Goal: Task Accomplishment & Management: Complete application form

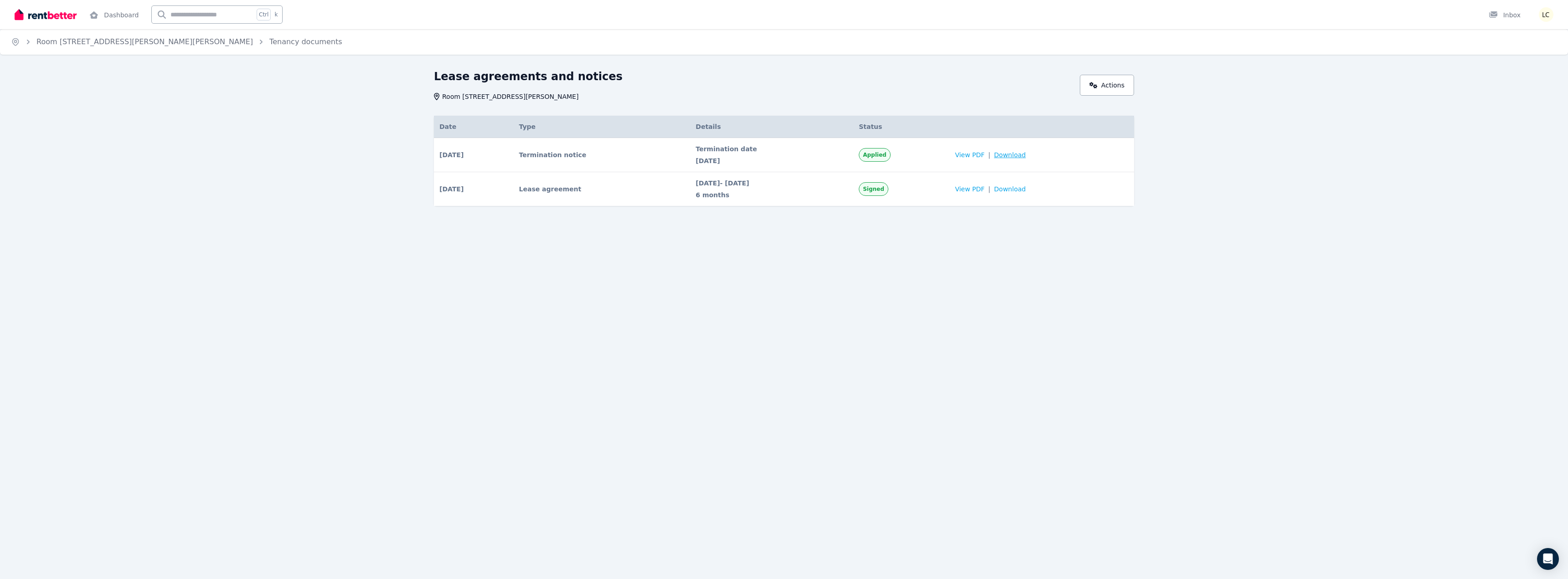
click at [1025, 155] on span "Download" at bounding box center [1010, 155] width 32 height 9
drag, startPoint x: 522, startPoint y: 416, endPoint x: 477, endPoint y: 395, distance: 49.7
click at [509, 416] on div "Home Room 3, 113 Foster Street, Leichhardt Tenancy documents Lease agreements a…" at bounding box center [784, 289] width 1568 height 579
click at [119, 19] on link "Dashboard" at bounding box center [113, 14] width 53 height 29
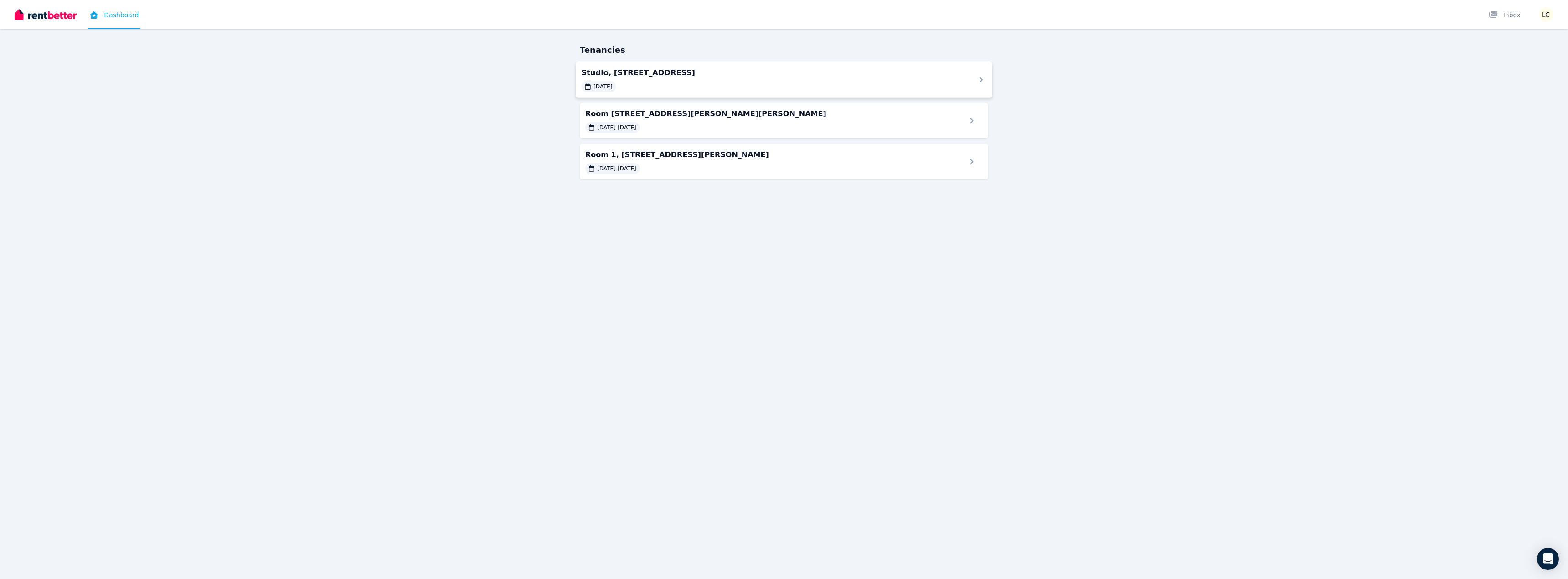
click at [700, 77] on span "Studio, [STREET_ADDRESS]" at bounding box center [773, 72] width 383 height 11
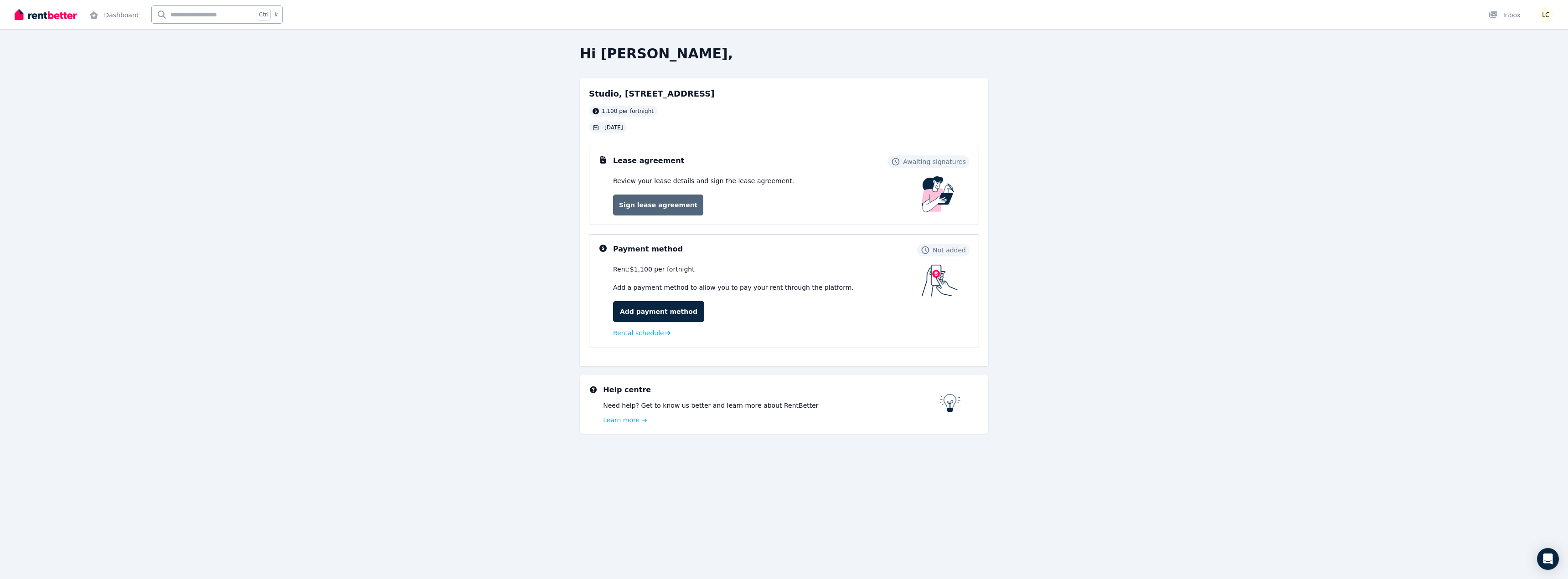
click at [657, 201] on link "Sign lease agreement" at bounding box center [658, 205] width 90 height 21
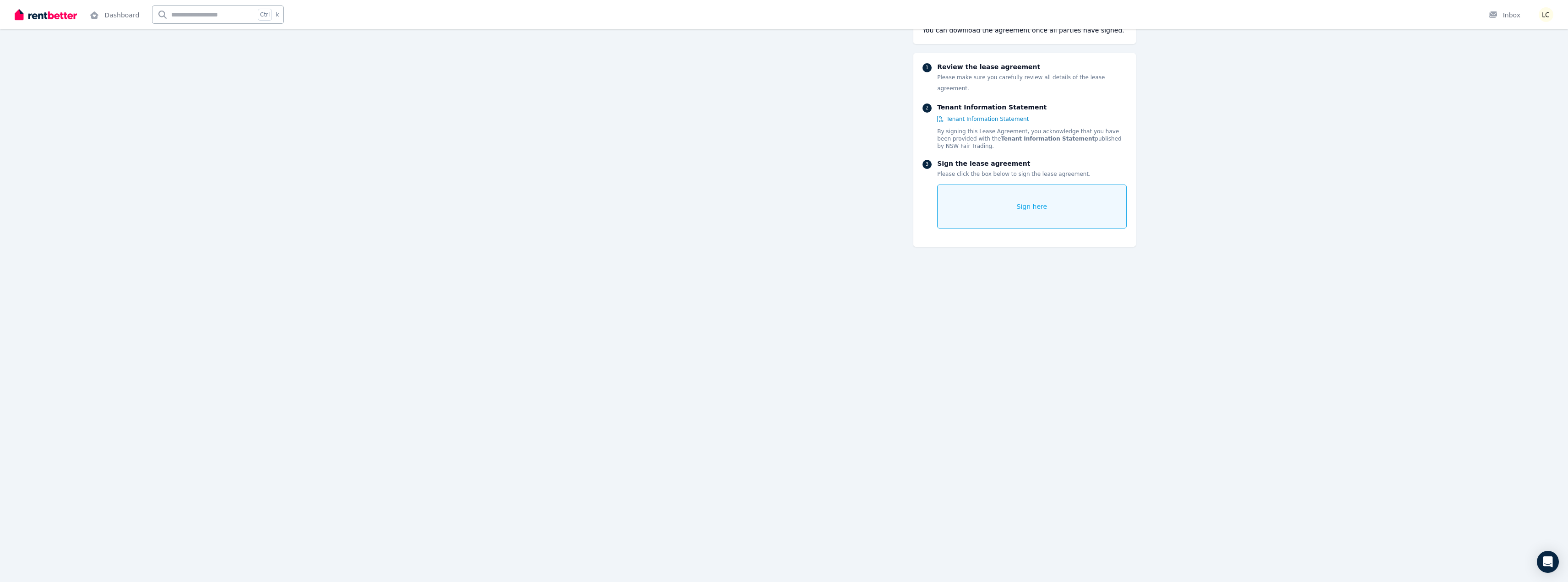
scroll to position [1053, 0]
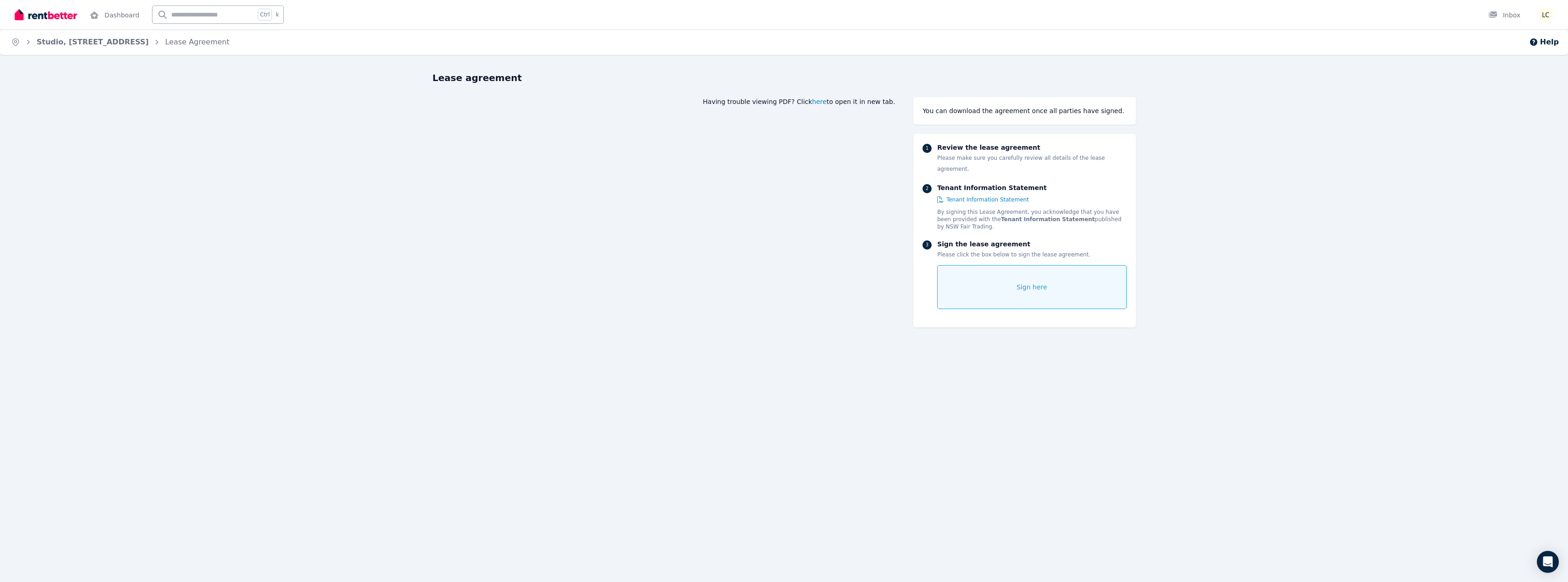
click at [824, 100] on span "here" at bounding box center [819, 101] width 15 height 9
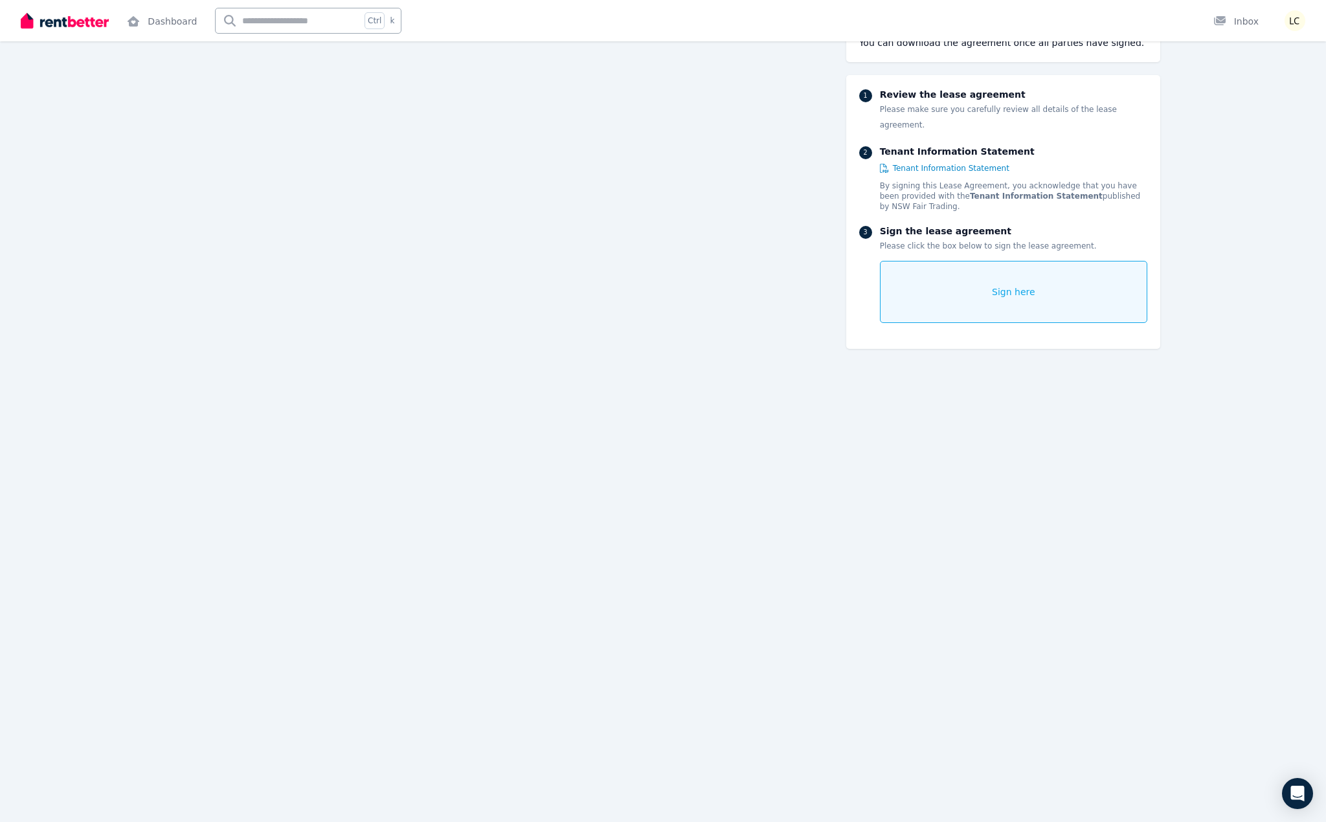
scroll to position [10850, 0]
click at [169, 21] on link "Dashboard" at bounding box center [161, 20] width 75 height 41
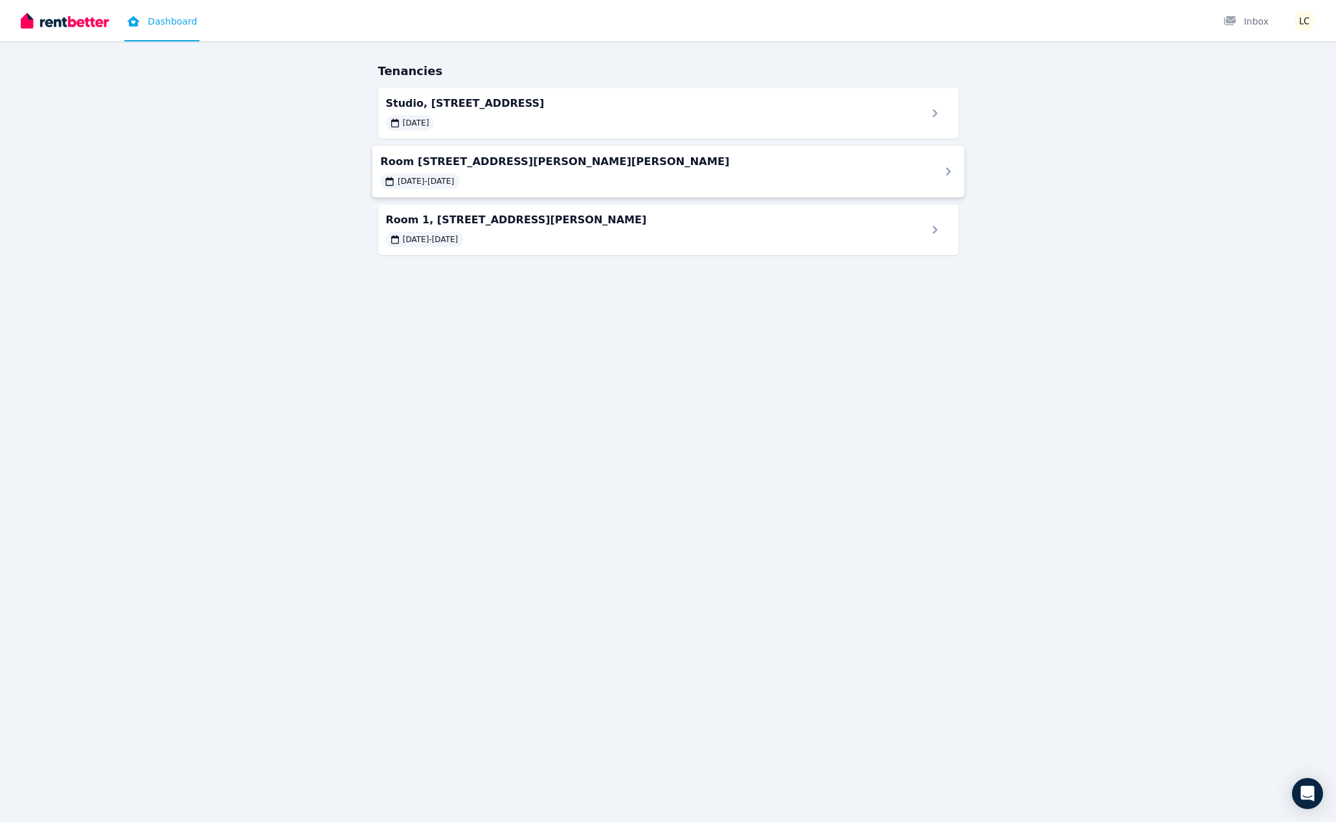
click at [517, 157] on span "Room [STREET_ADDRESS][PERSON_NAME][PERSON_NAME]" at bounding box center [652, 161] width 544 height 16
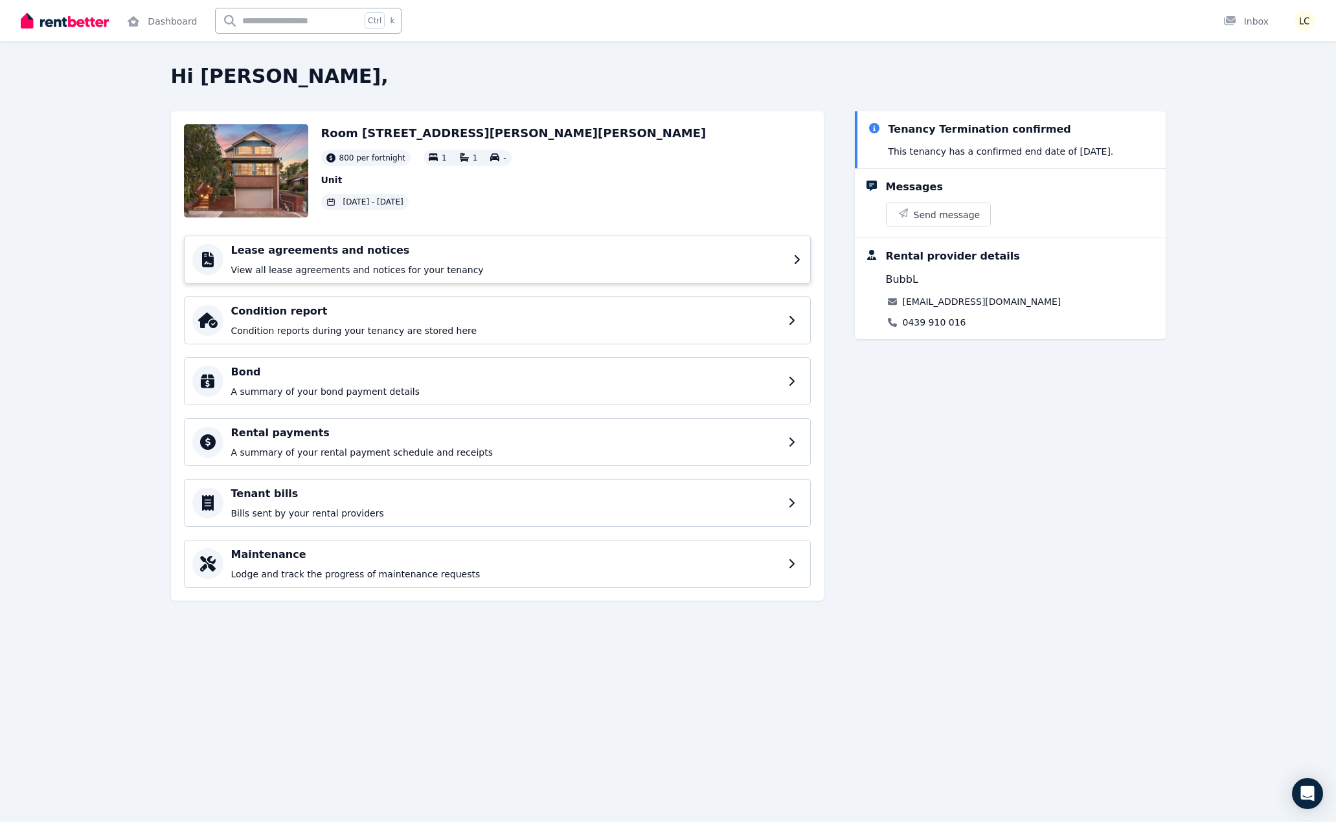
click at [355, 265] on p "View all lease agreements and notices for your tenancy" at bounding box center [508, 270] width 554 height 13
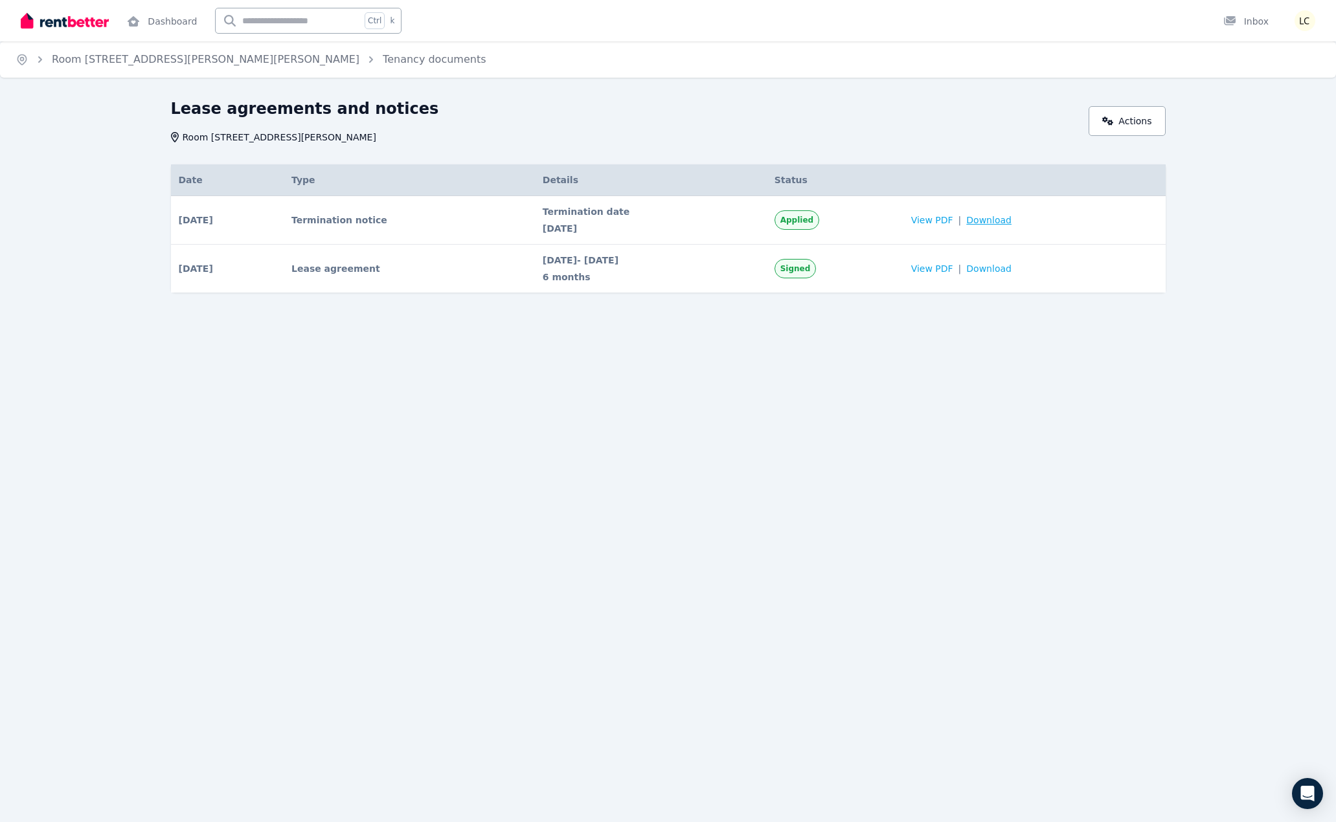
click at [1002, 218] on span "Download" at bounding box center [988, 220] width 45 height 13
drag, startPoint x: 999, startPoint y: 267, endPoint x: 960, endPoint y: 273, distance: 39.9
click at [999, 267] on span "Download" at bounding box center [988, 268] width 45 height 13
click at [939, 268] on span "View PDF" at bounding box center [932, 268] width 42 height 13
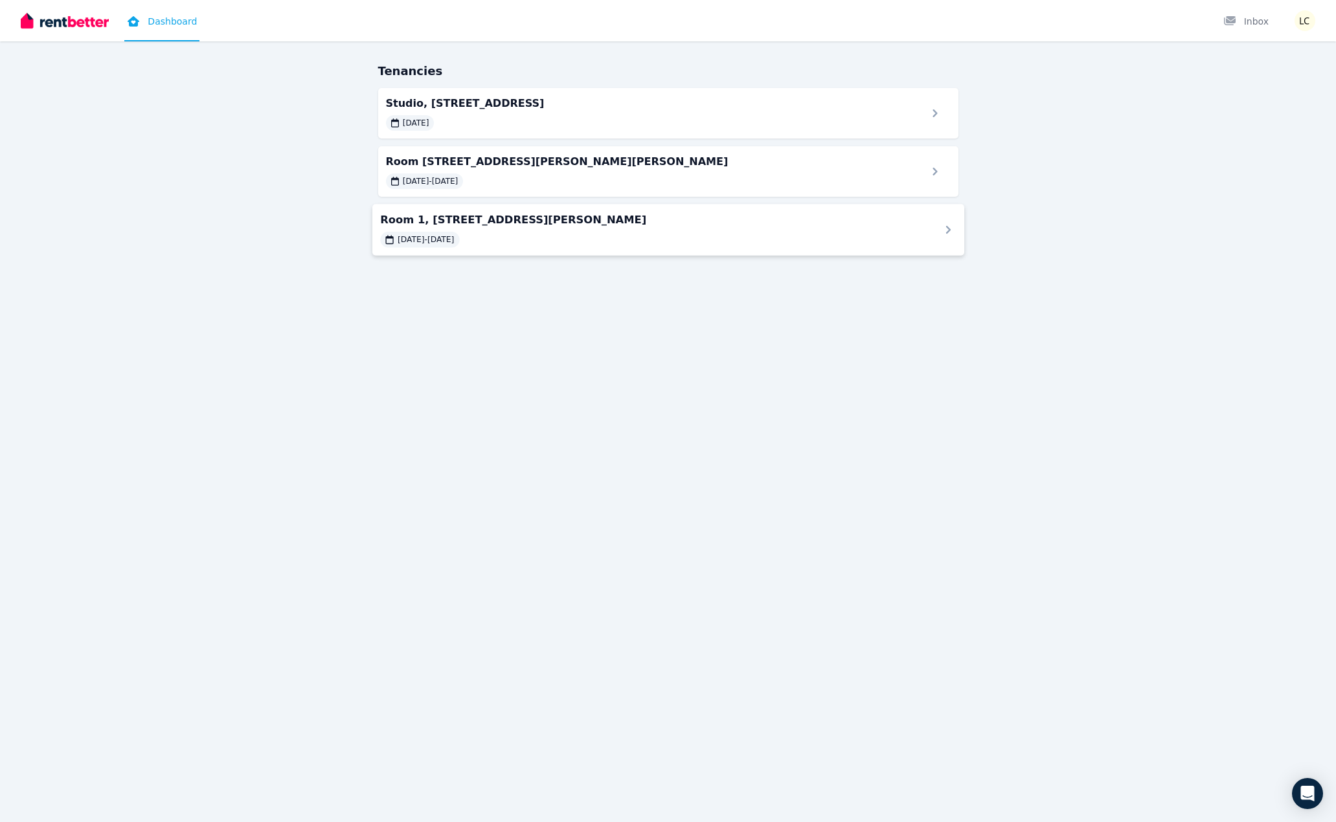
click at [543, 226] on span "Room 1, [STREET_ADDRESS][PERSON_NAME]" at bounding box center [652, 220] width 544 height 16
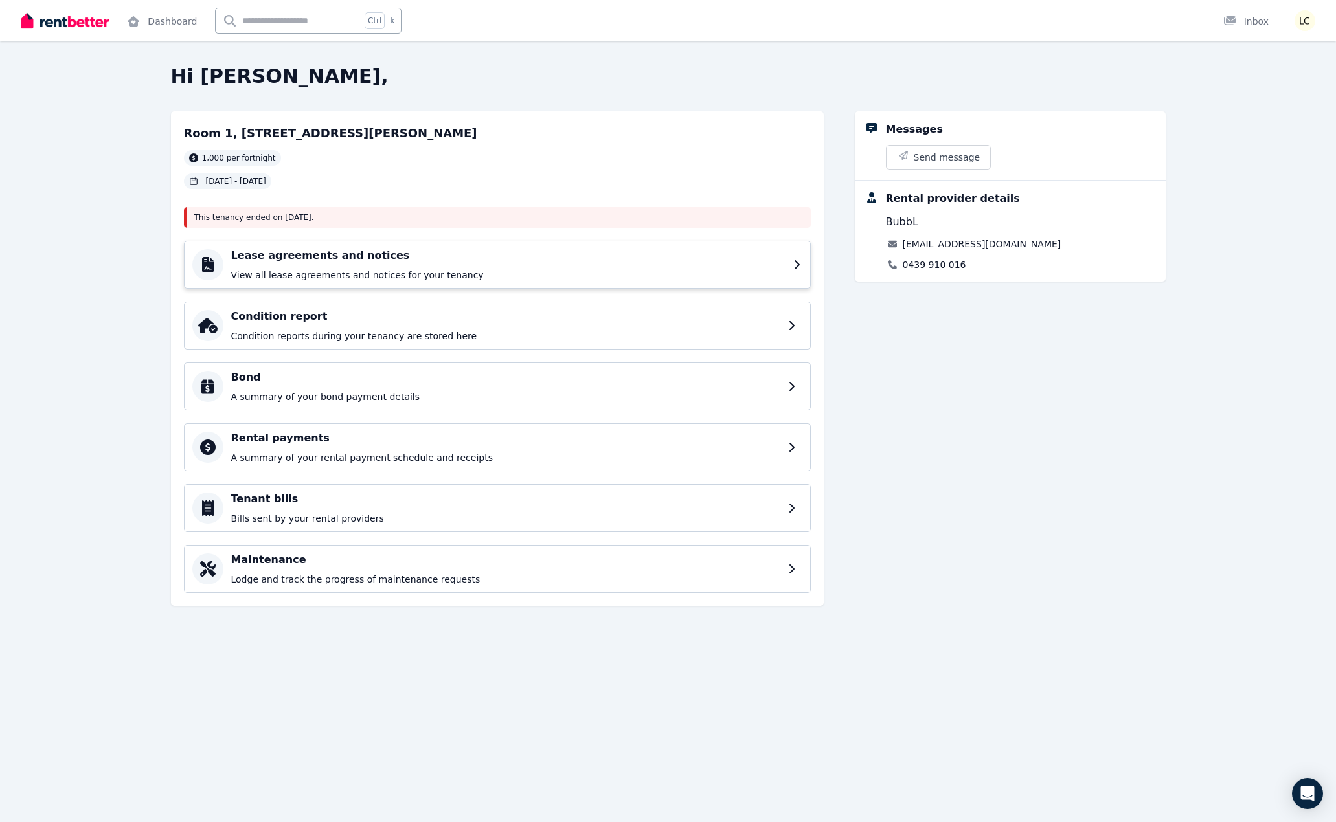
click at [411, 268] on div "Lease agreements and notices View all lease agreements and notices for your ten…" at bounding box center [508, 265] width 554 height 34
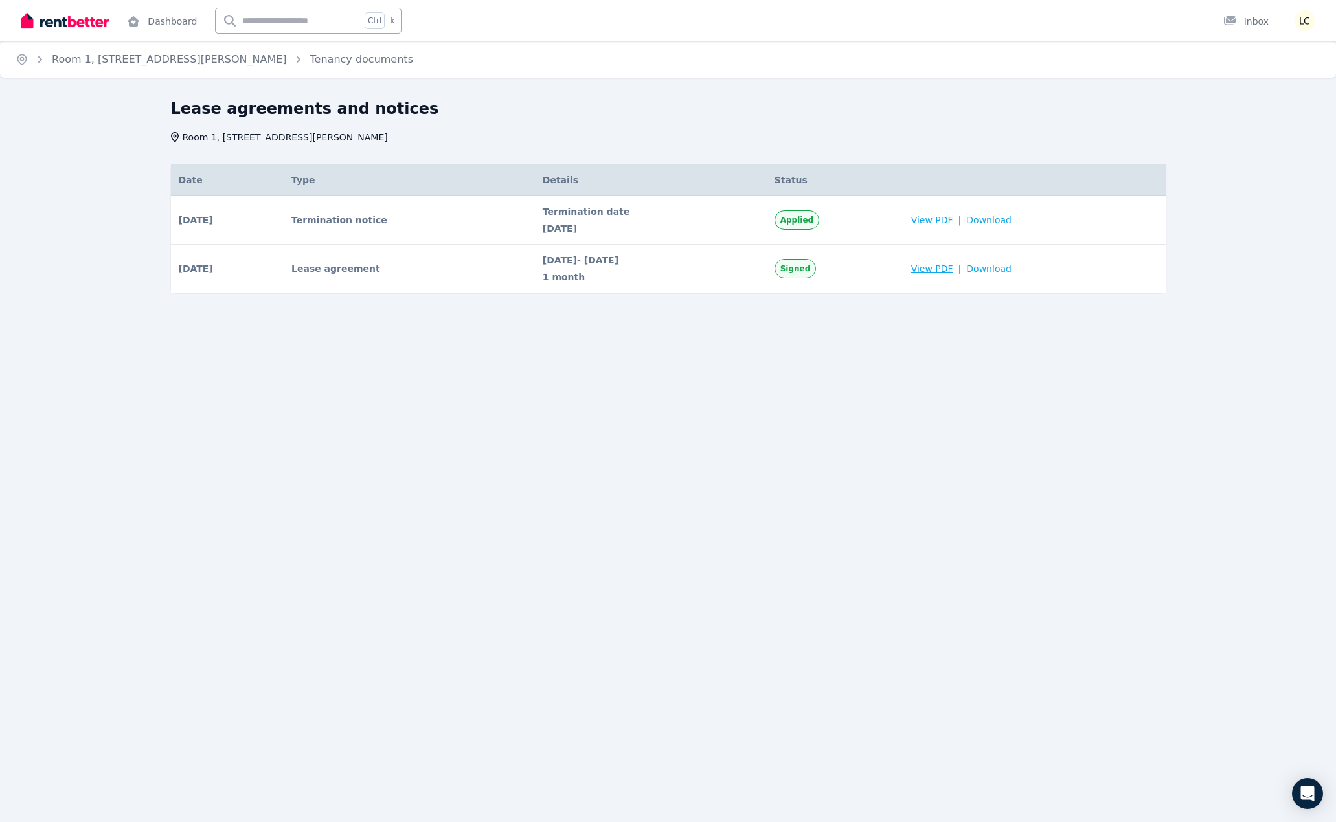
click at [951, 274] on span "View PDF" at bounding box center [932, 268] width 42 height 13
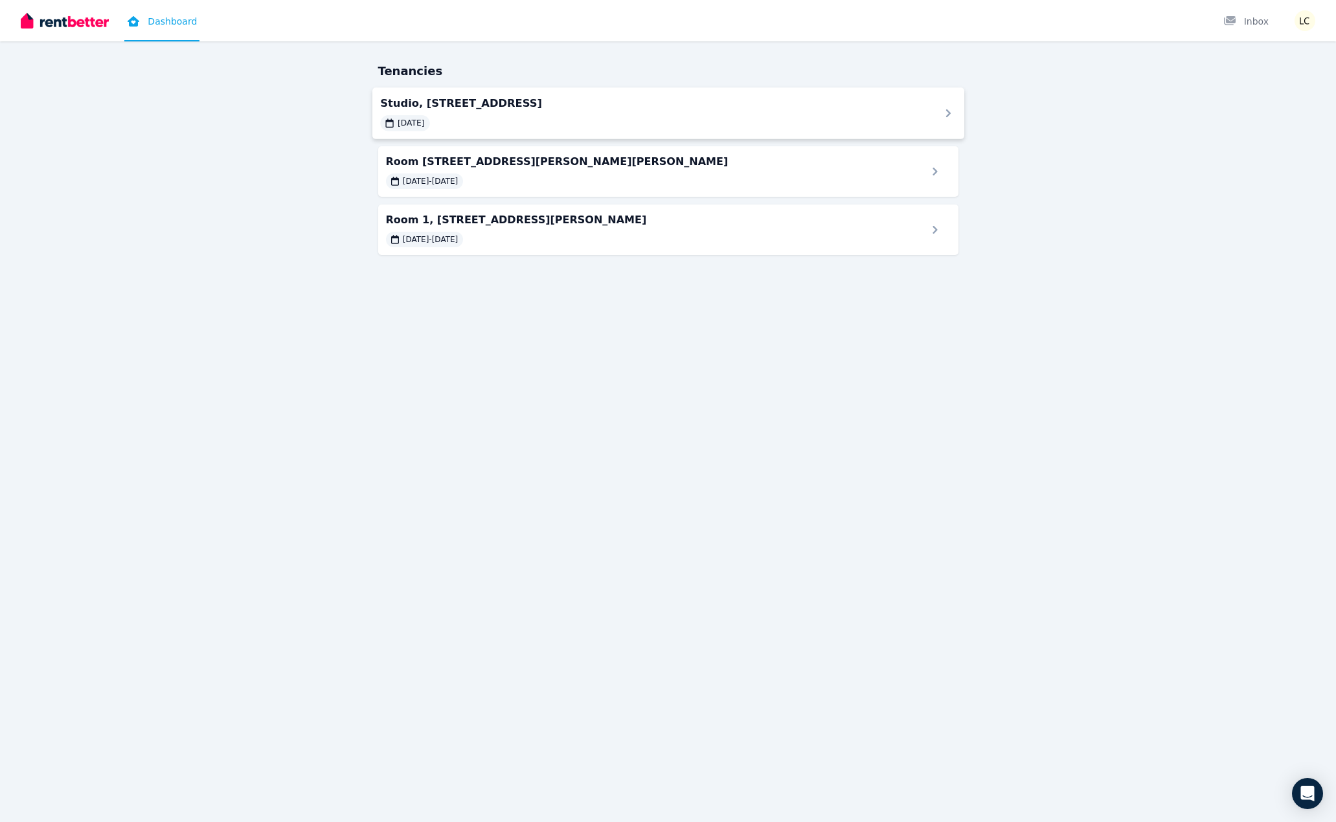
click at [572, 109] on span "Studio, [STREET_ADDRESS]" at bounding box center [652, 103] width 544 height 16
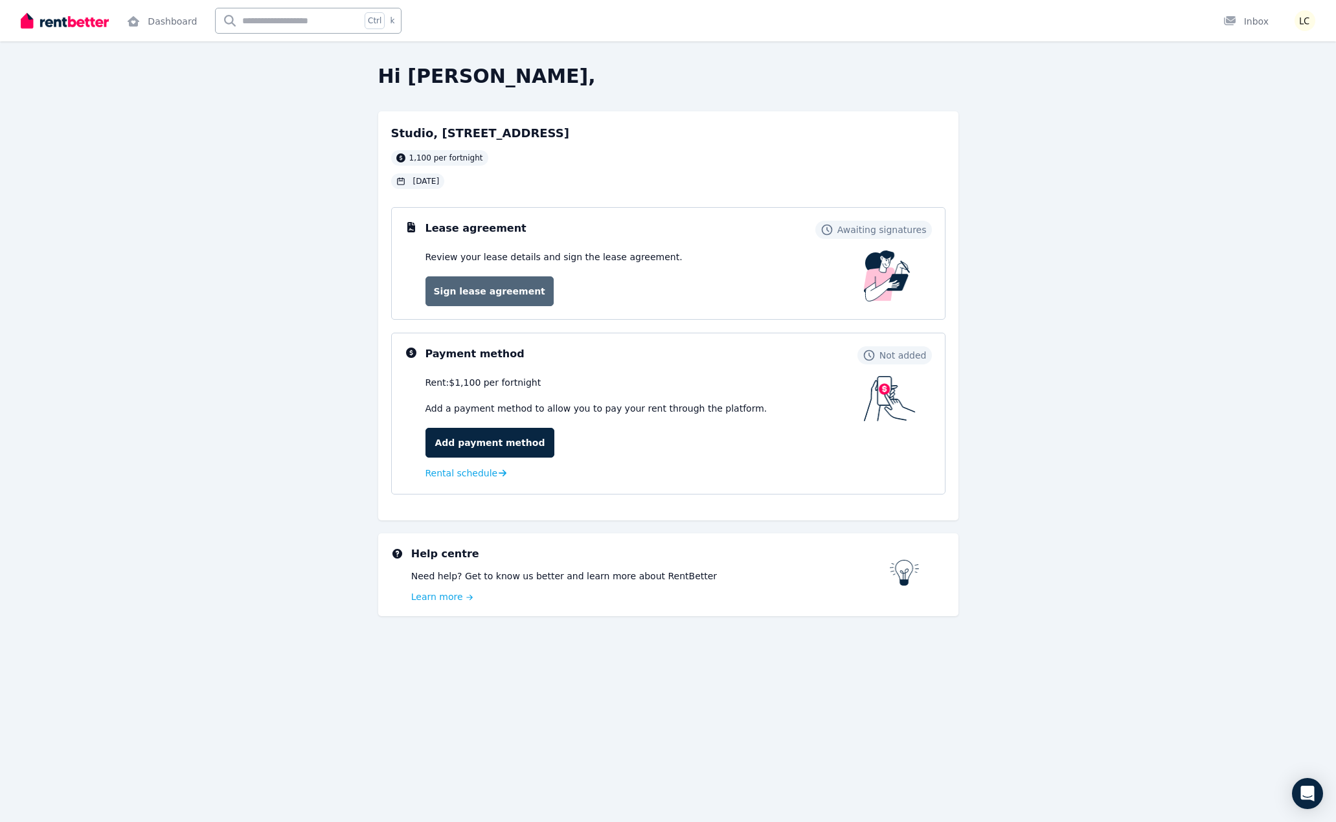
click at [512, 289] on link "Sign lease agreement" at bounding box center [489, 291] width 128 height 30
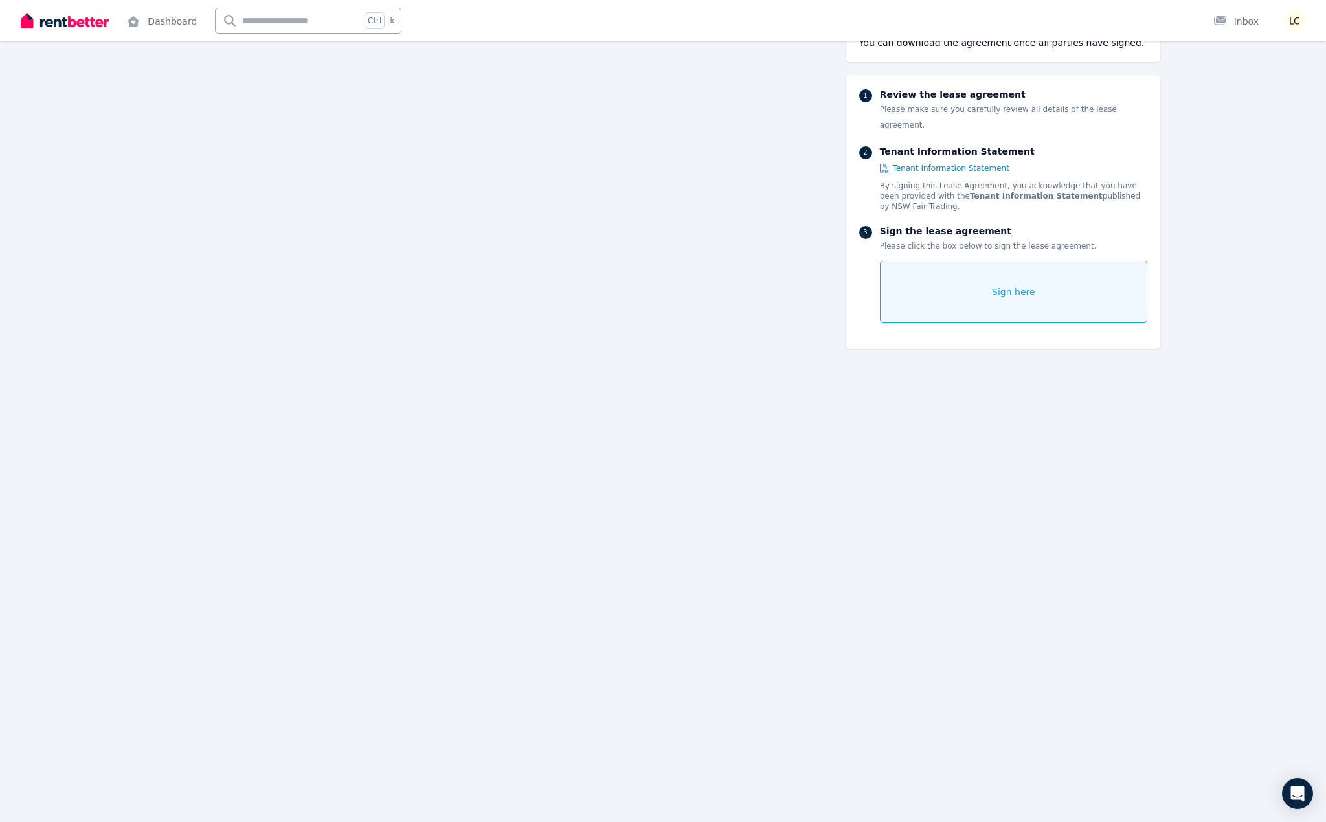
scroll to position [1199, 0]
drag, startPoint x: 1330, startPoint y: 715, endPoint x: 840, endPoint y: 624, distance: 498.0
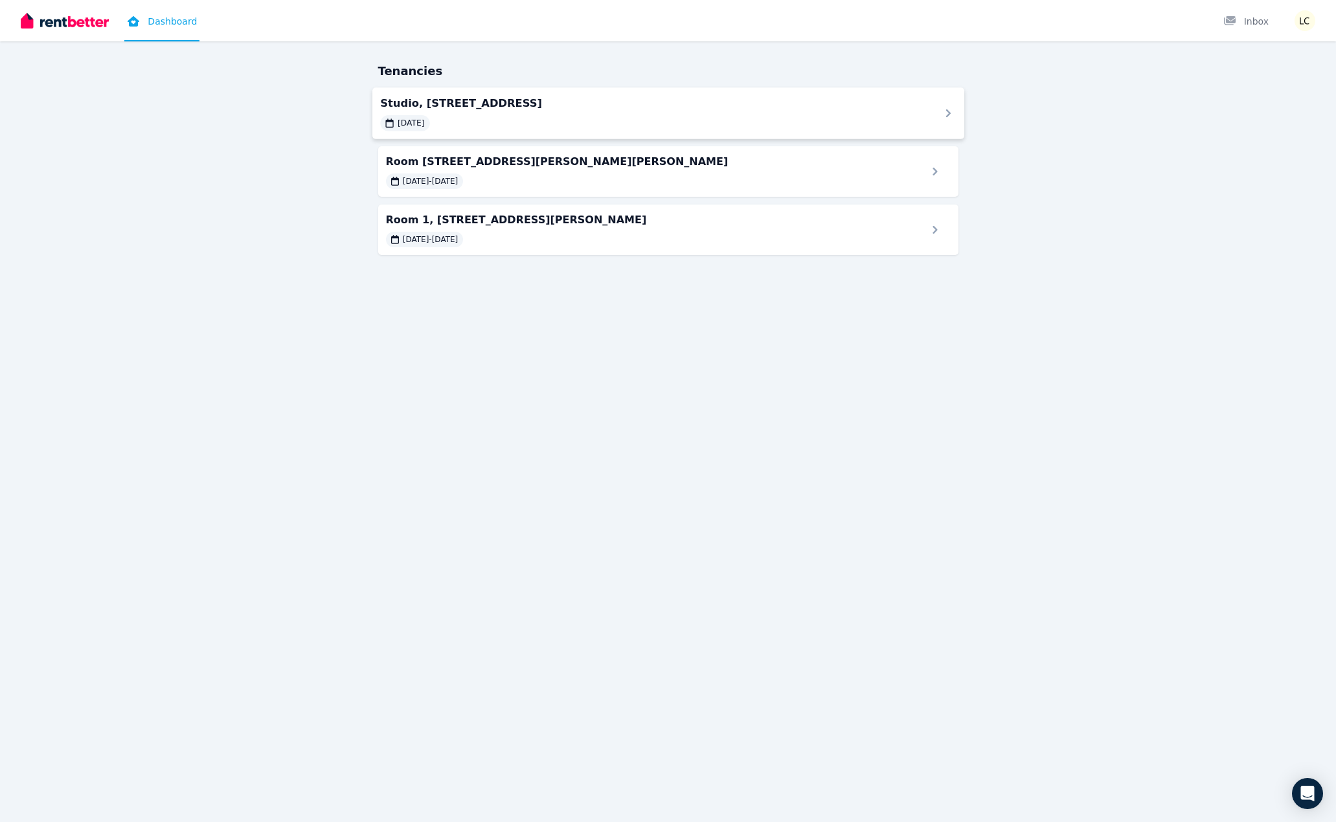
click at [525, 100] on span "Studio, [STREET_ADDRESS]" at bounding box center [652, 103] width 544 height 16
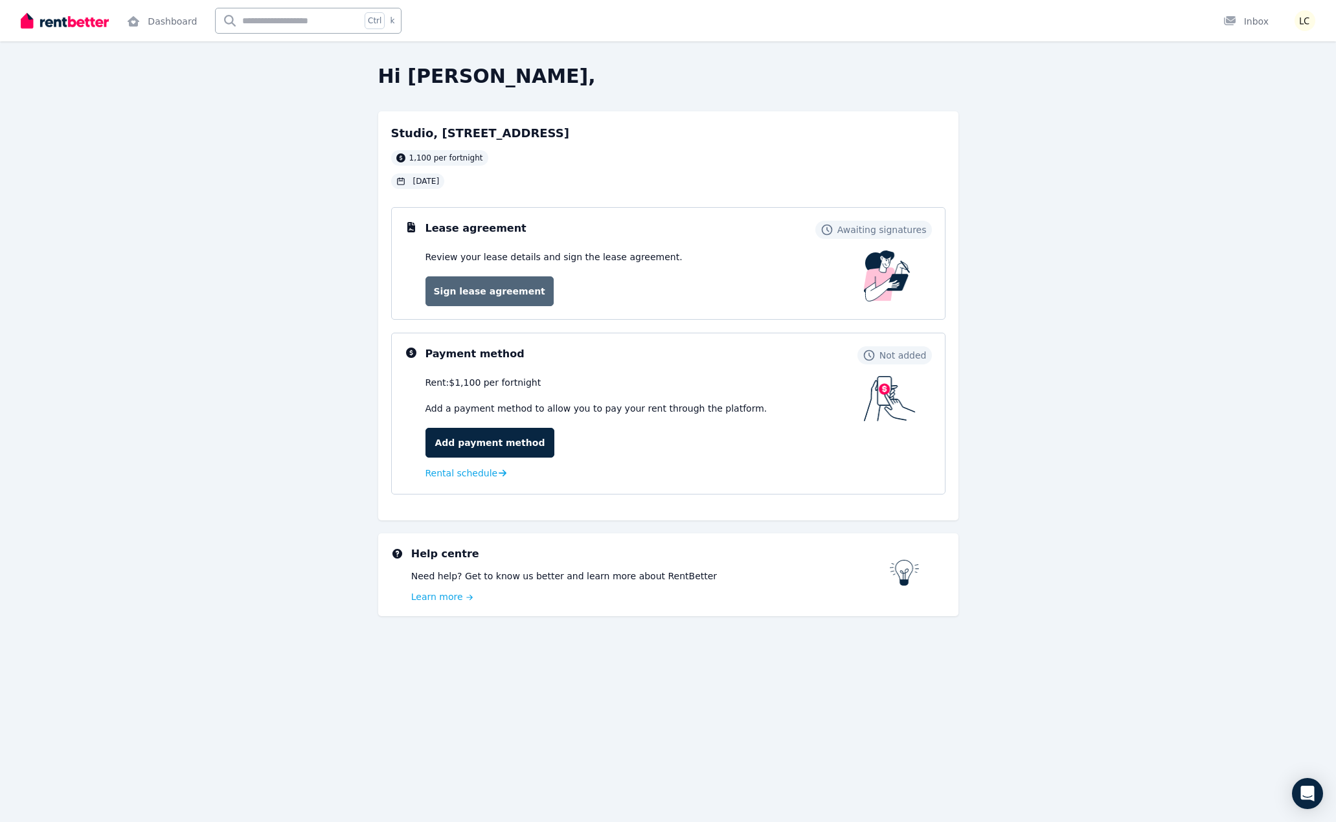
click at [486, 294] on link "Sign lease agreement" at bounding box center [489, 291] width 128 height 30
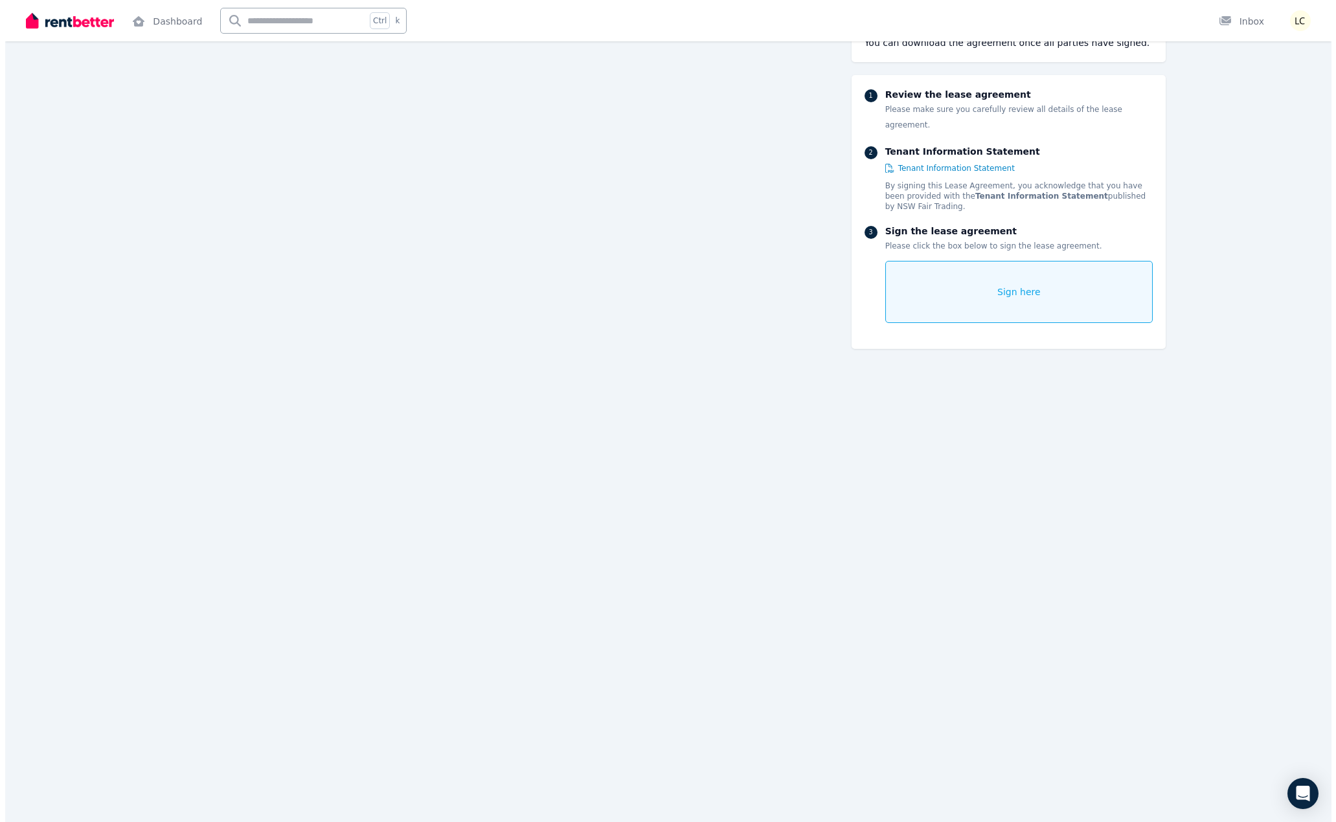
scroll to position [1230, 0]
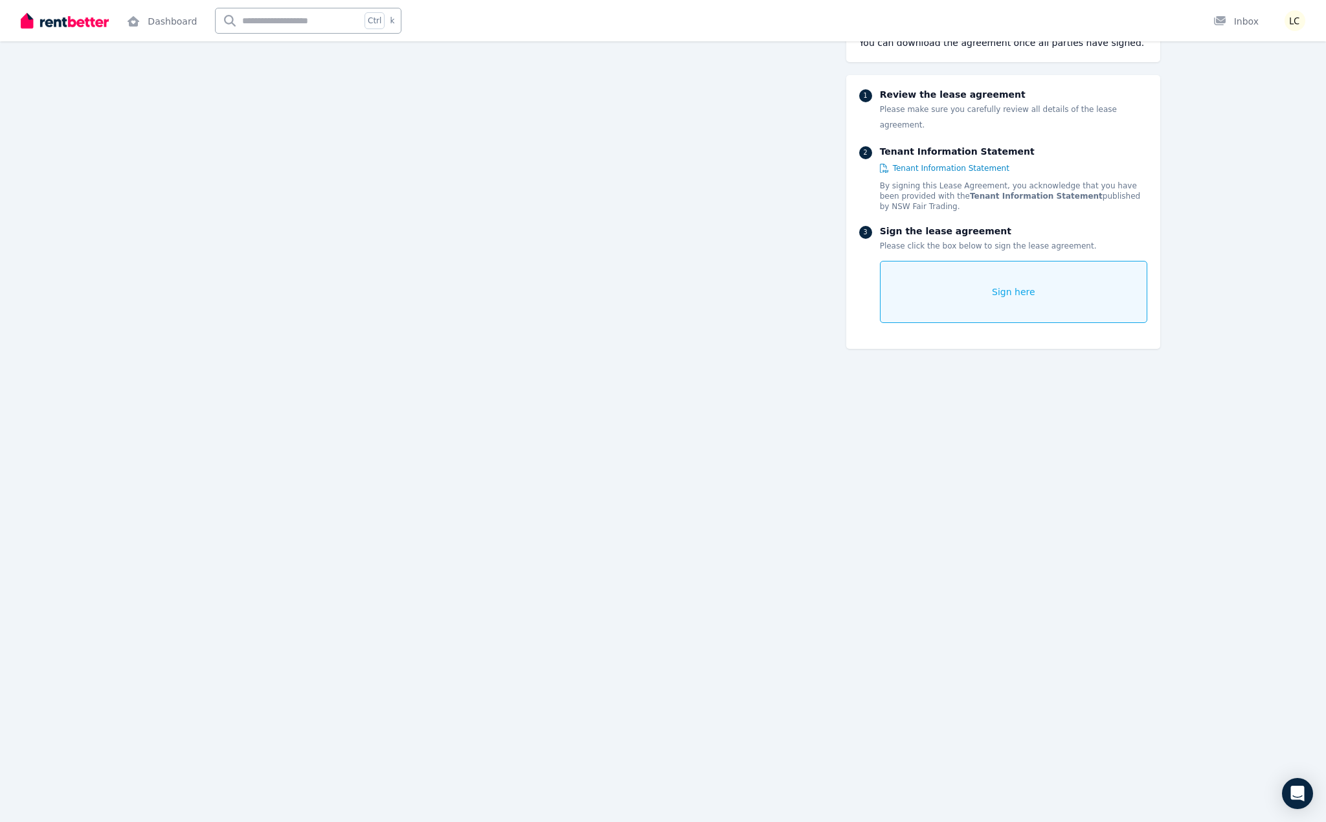
click at [997, 261] on div "Sign here" at bounding box center [1013, 292] width 267 height 62
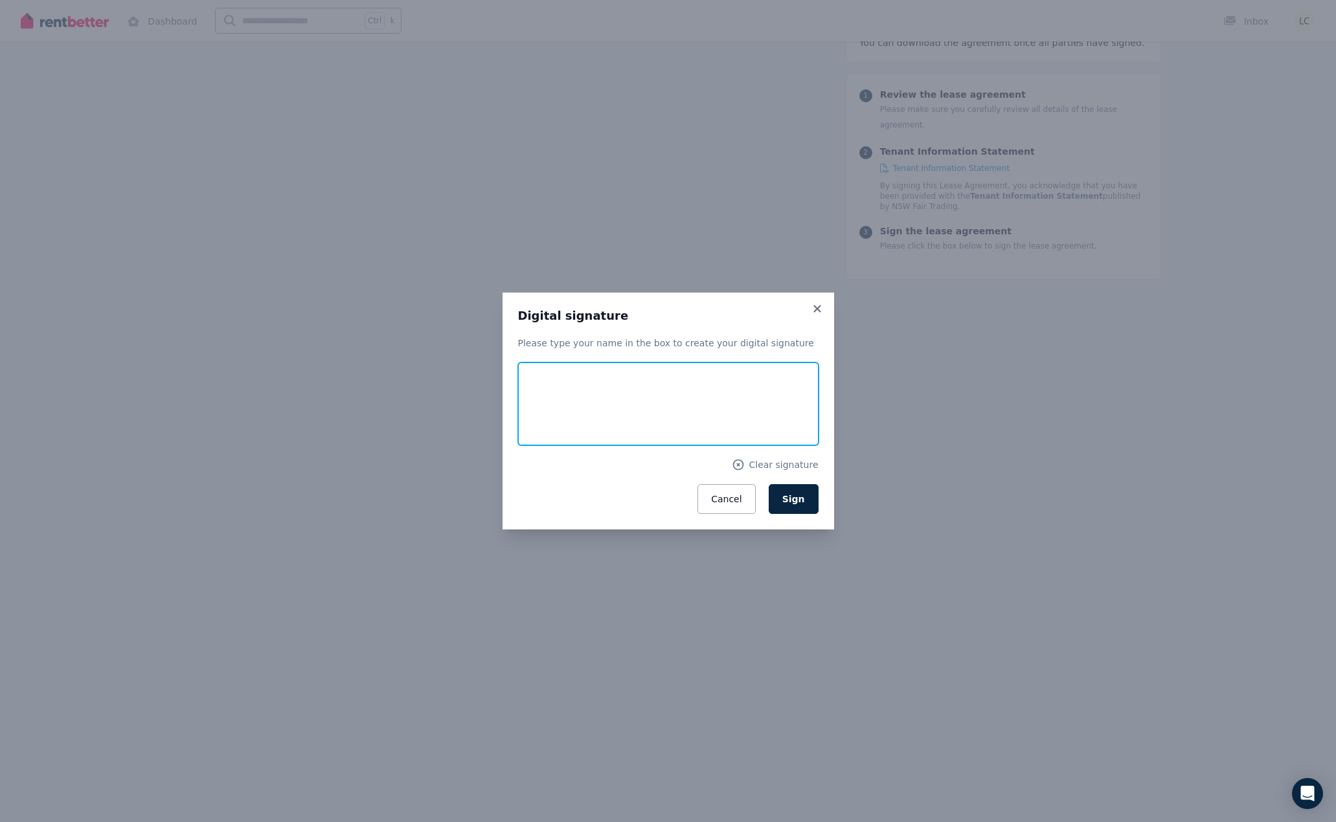
click at [532, 393] on input "text" at bounding box center [668, 404] width 300 height 83
type input "**********"
click at [796, 497] on span "Sign" at bounding box center [793, 499] width 23 height 10
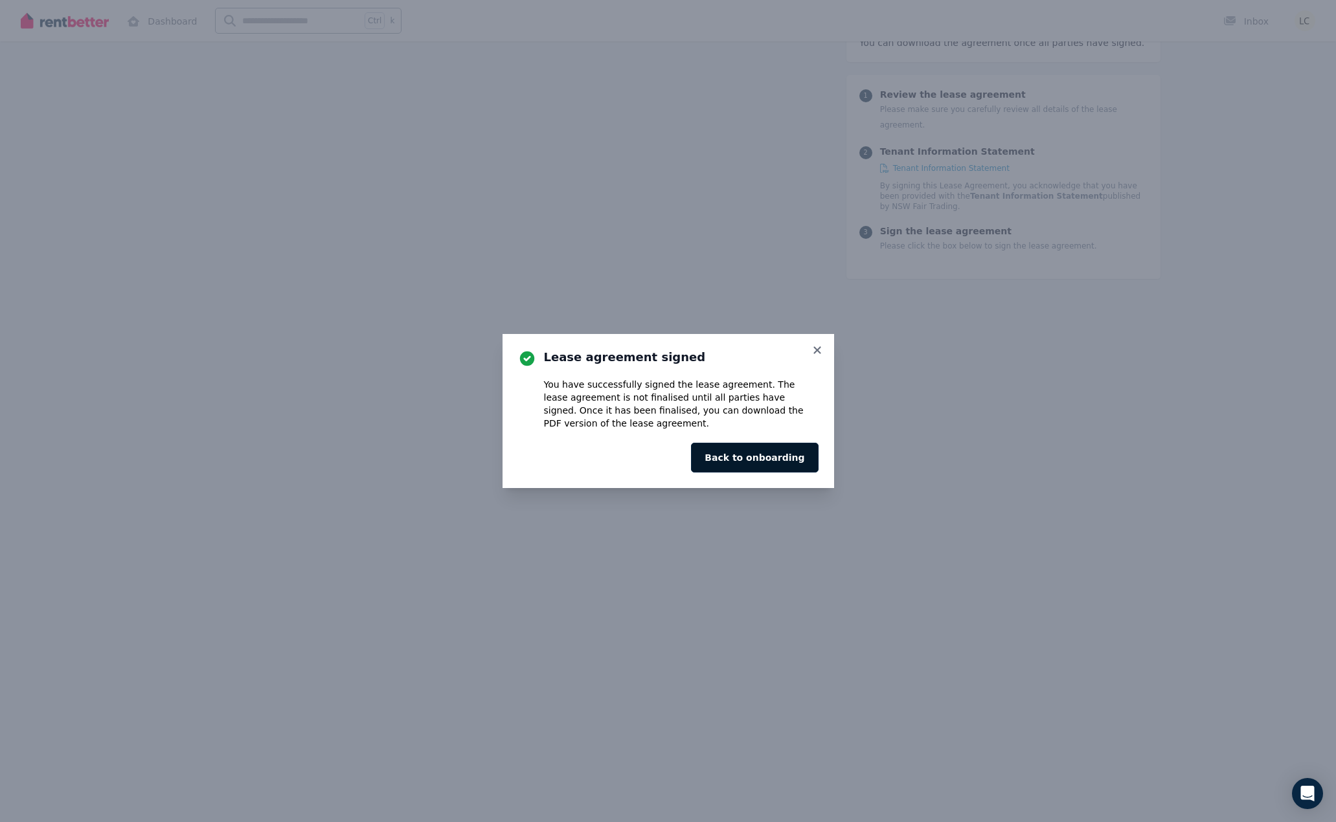
click at [774, 457] on button "Back to onboarding" at bounding box center [754, 458] width 127 height 30
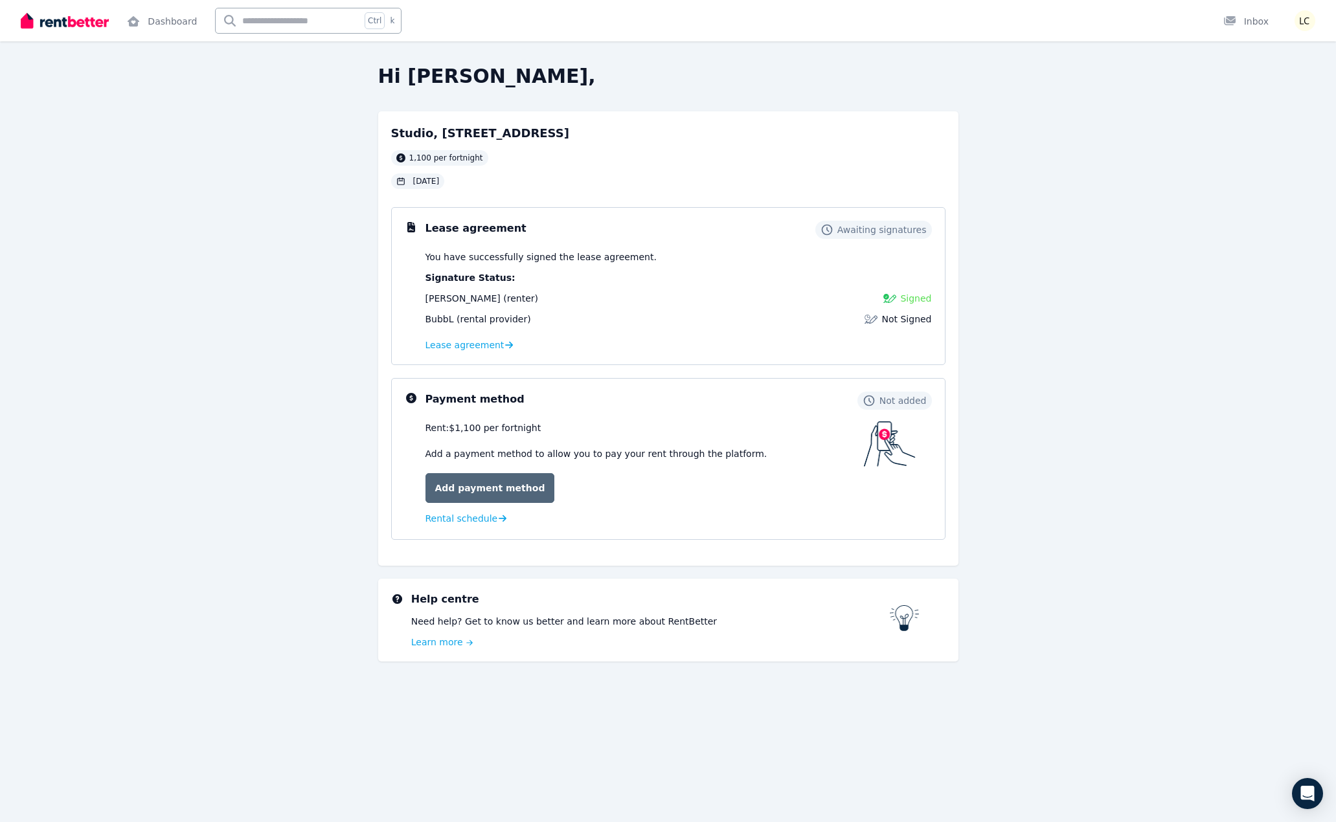
click at [497, 488] on link "Add payment method" at bounding box center [490, 488] width 130 height 30
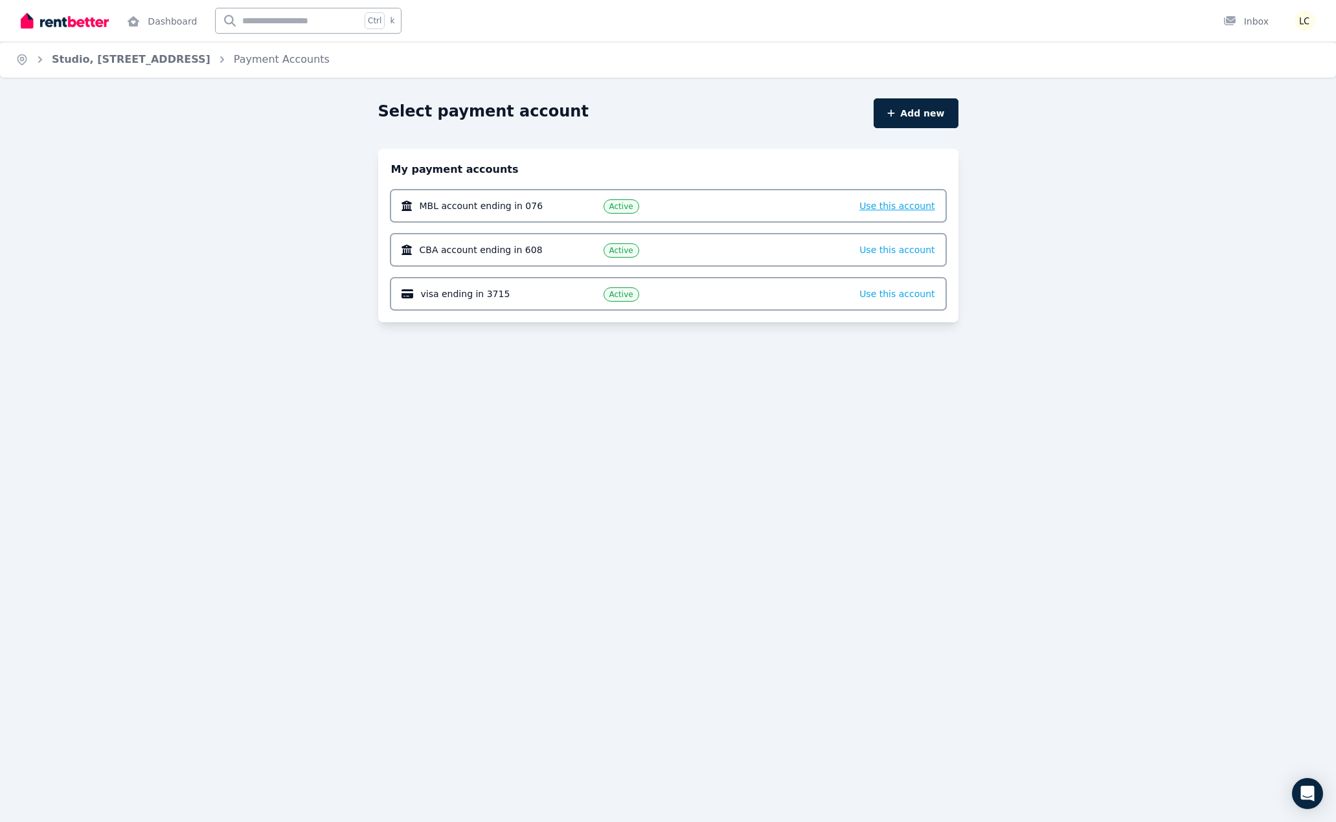
click at [901, 203] on span "Use this account" at bounding box center [896, 206] width 75 height 10
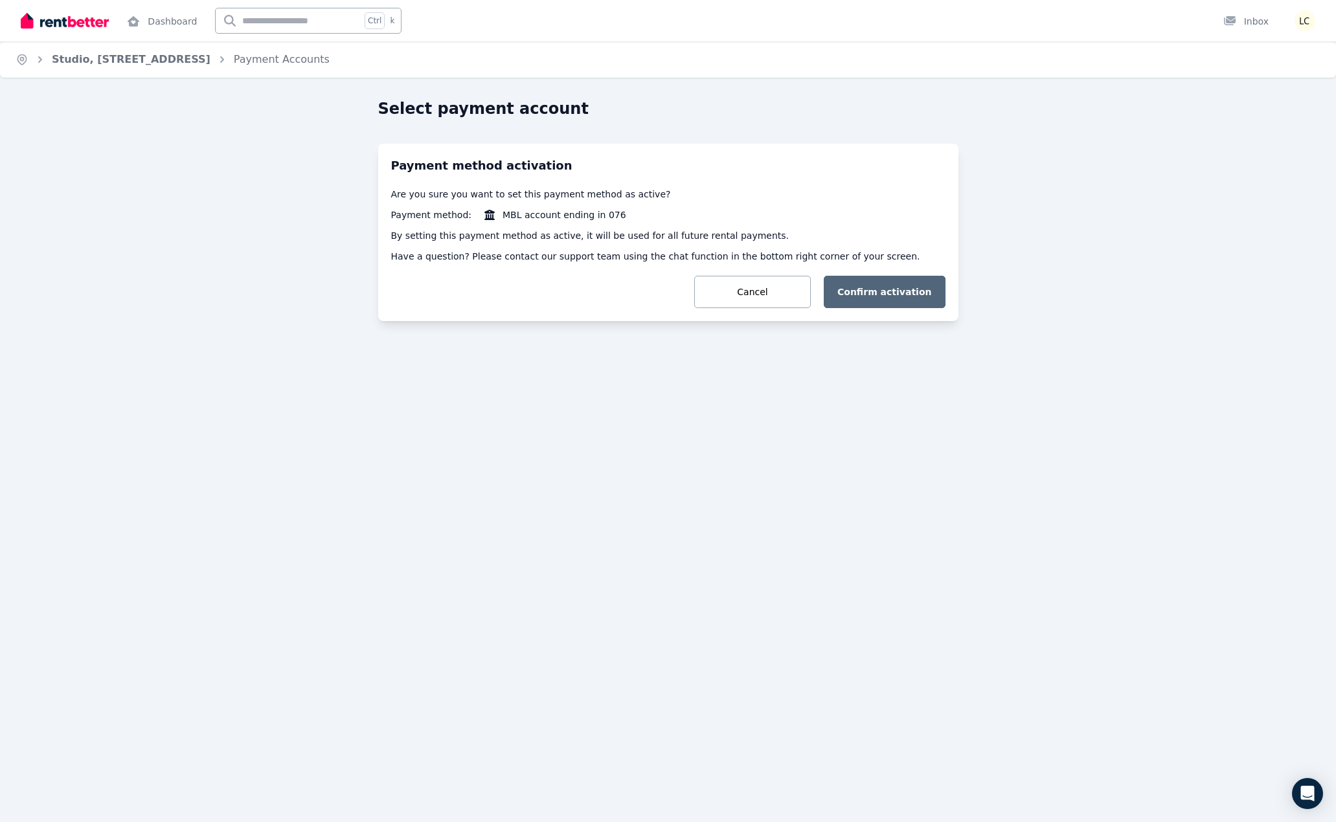
click at [889, 287] on button "Confirm activation" at bounding box center [885, 292] width 122 height 32
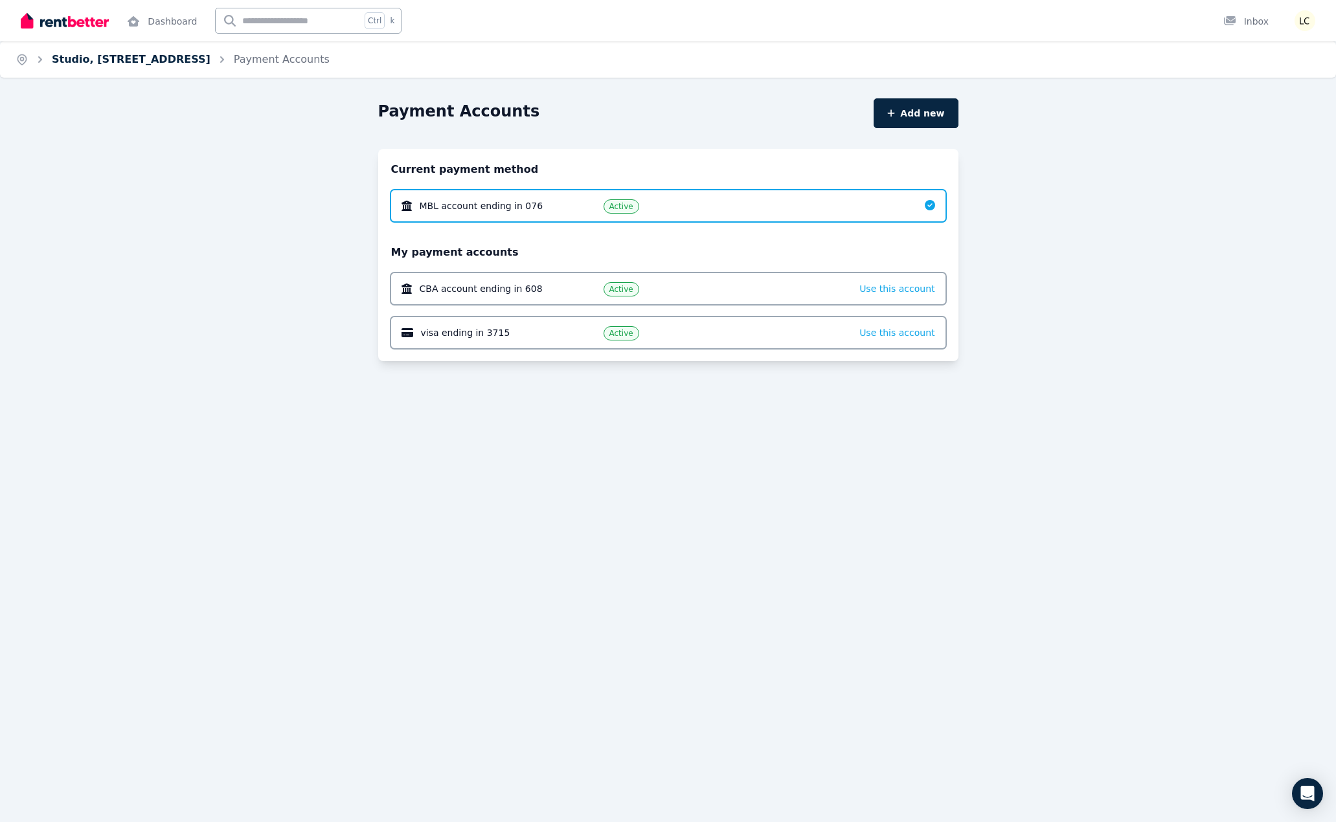
click at [174, 63] on link "Studio, [STREET_ADDRESS]" at bounding box center [131, 59] width 159 height 12
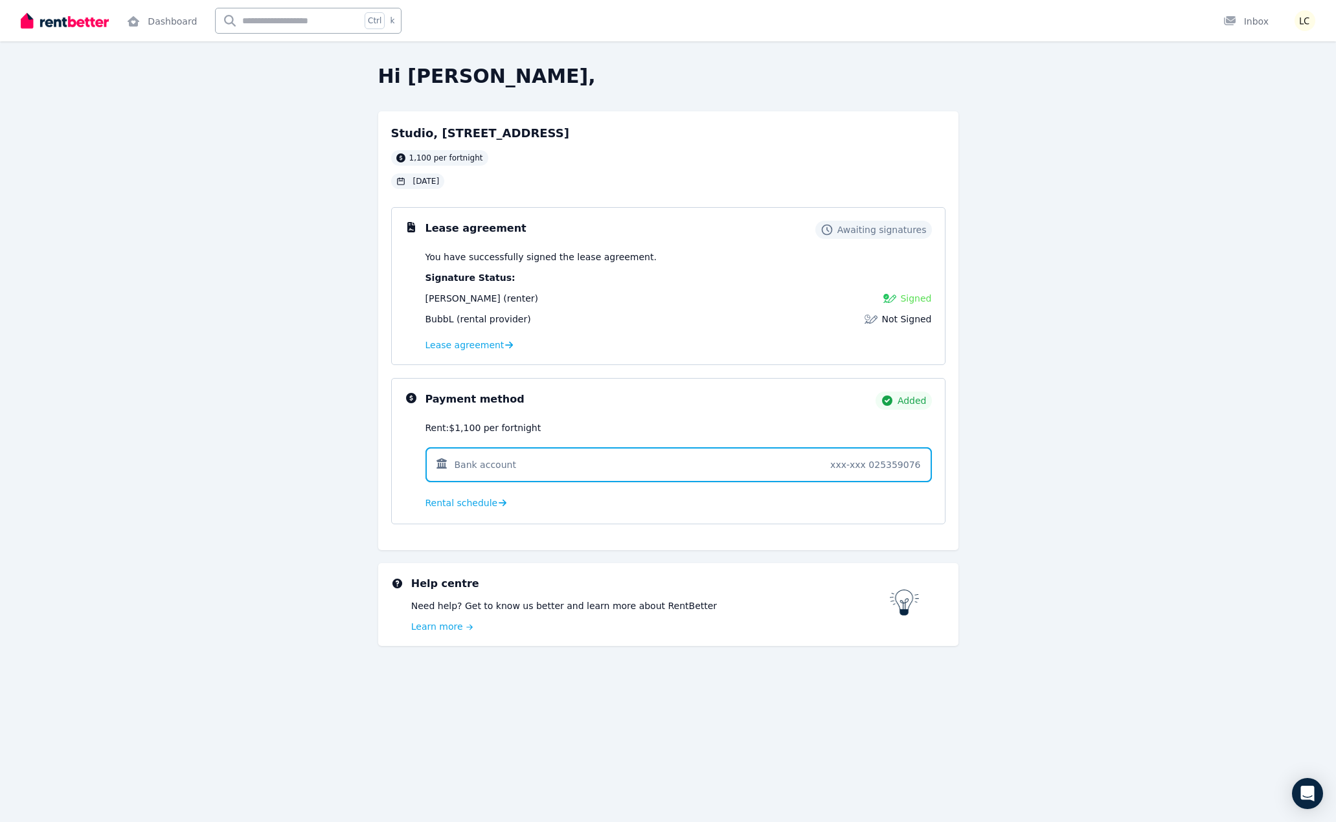
drag, startPoint x: 174, startPoint y: 63, endPoint x: 97, endPoint y: 207, distance: 163.7
click at [97, 207] on div "Hi [PERSON_NAME], Studio, [STREET_ADDRESS] per fortnight [DATE] Lease agreement…" at bounding box center [668, 385] width 1336 height 641
